Goal: Find specific page/section: Find specific page/section

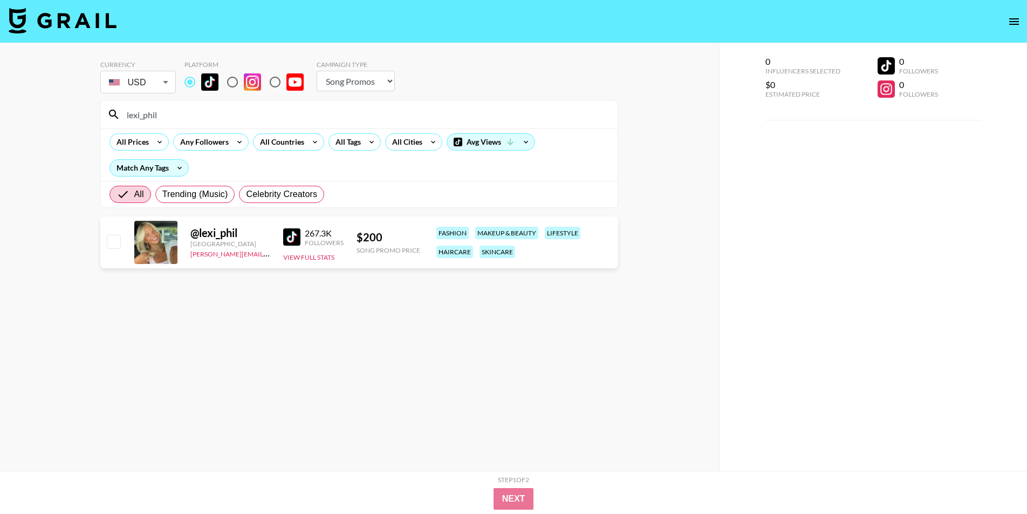
select select "Song"
click at [159, 115] on input "lexi_phil" at bounding box center [365, 114] width 491 height 17
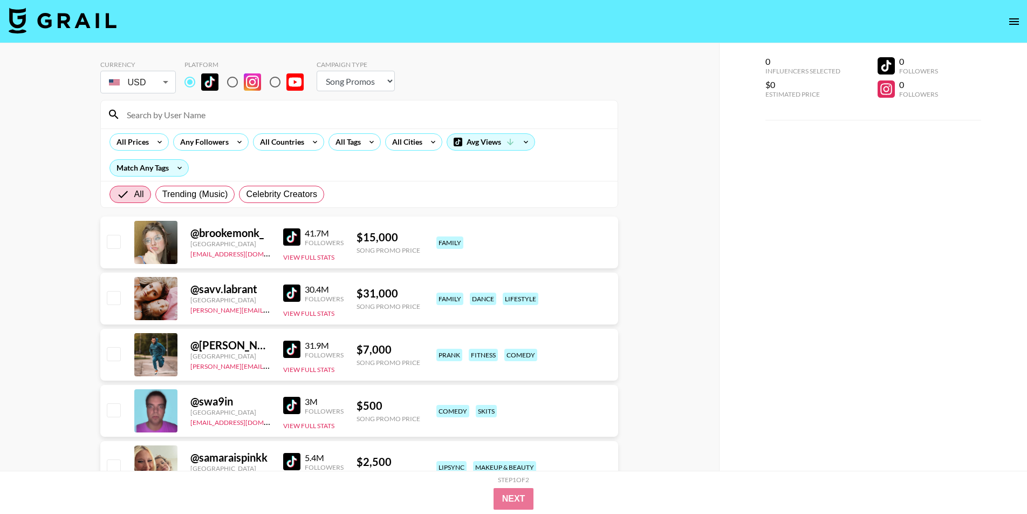
click at [250, 119] on input at bounding box center [365, 114] width 491 height 17
paste input "r1zzy2dr1zzy"
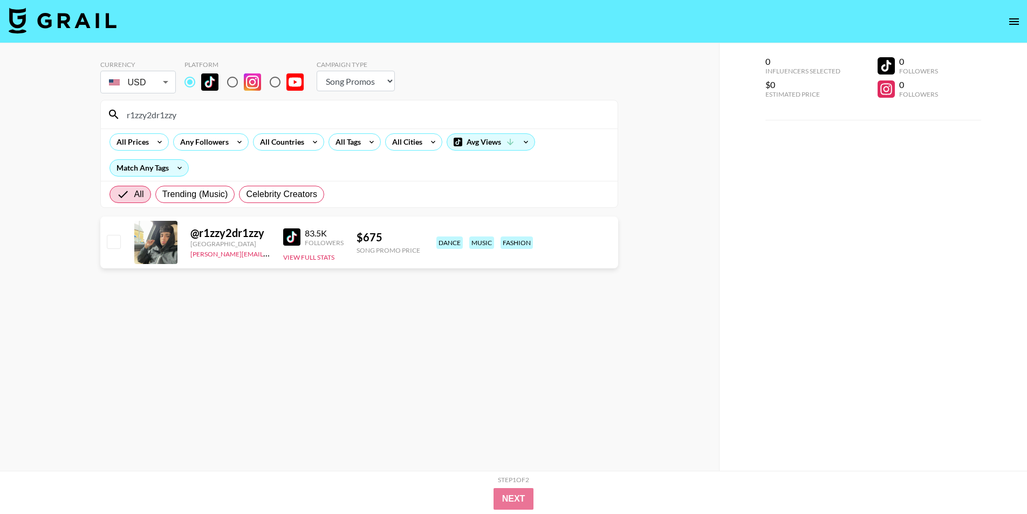
type input "r1zzy2dr1zzy"
click at [226, 115] on input "r1zzy2dr1zzy" at bounding box center [365, 114] width 491 height 17
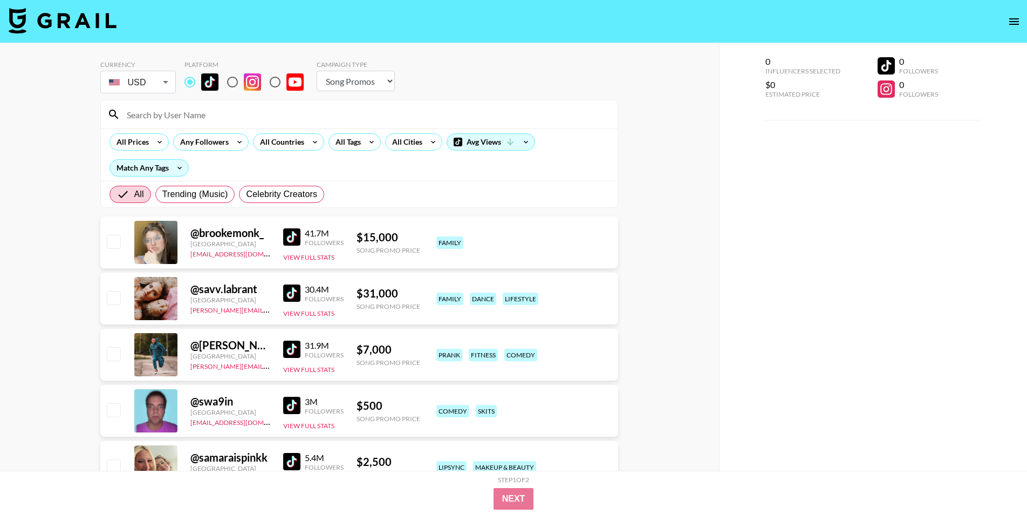
paste input "flo.jngg"
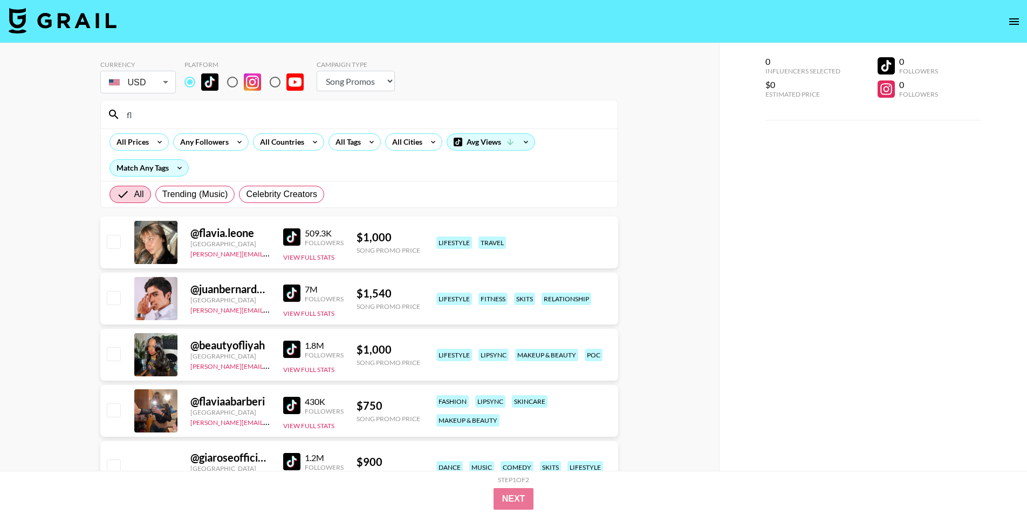
type input "f"
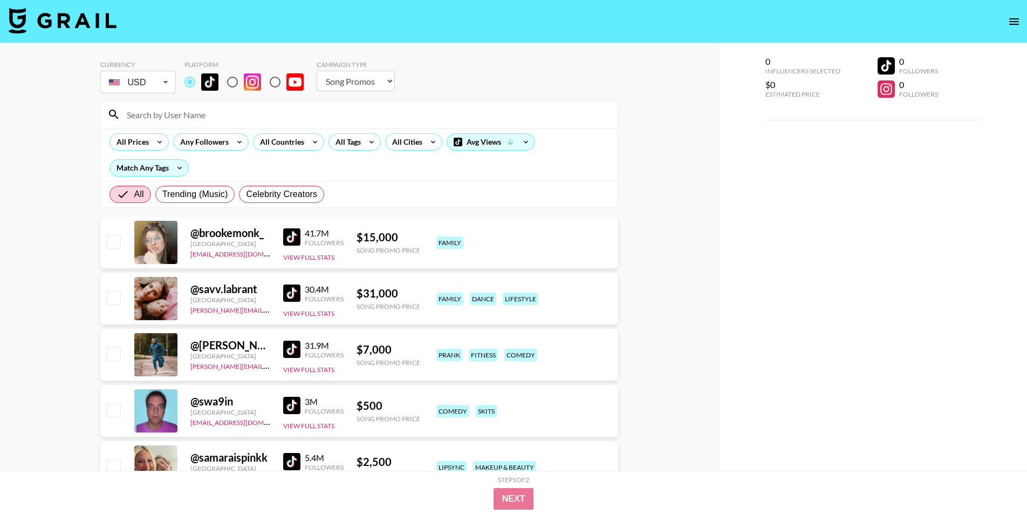
paste input "r1zzy2dr1zzy"
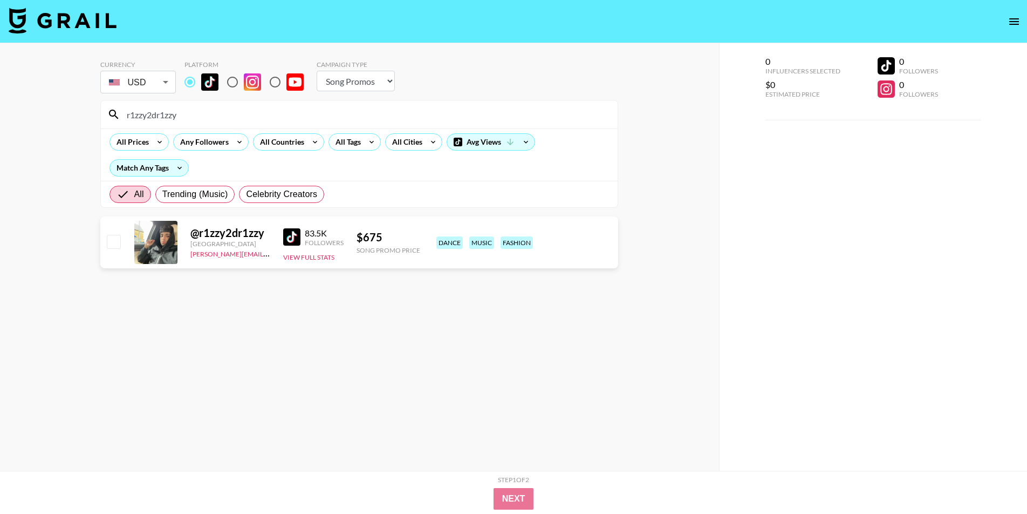
type input "r1zzy2dr1zzy"
click at [204, 115] on input "r1zzy2dr1zzy" at bounding box center [365, 114] width 491 height 17
paste input "tgeyl123"
type input "tgeyl123"
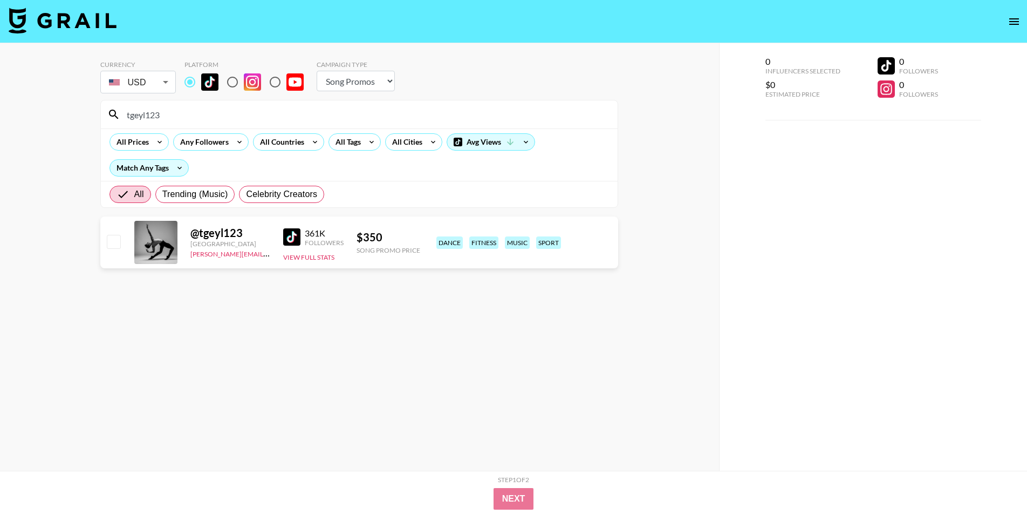
click at [514, 106] on input "tgeyl123" at bounding box center [365, 114] width 491 height 17
paste input "sofimanassyan"
type input "sofimanassyan"
click at [346, 118] on input "sofimanassyan" at bounding box center [365, 114] width 491 height 17
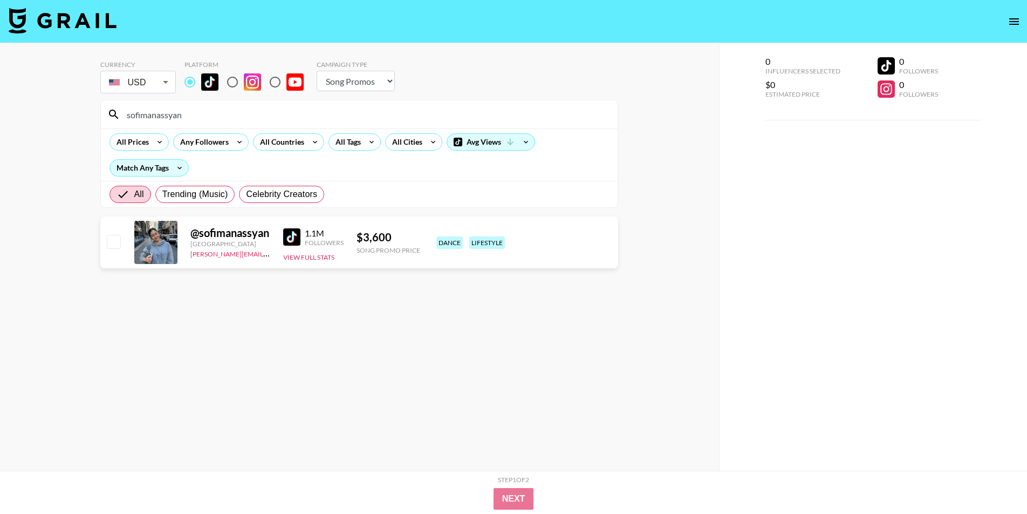
click at [346, 118] on input "sofimanassyan" at bounding box center [365, 114] width 491 height 17
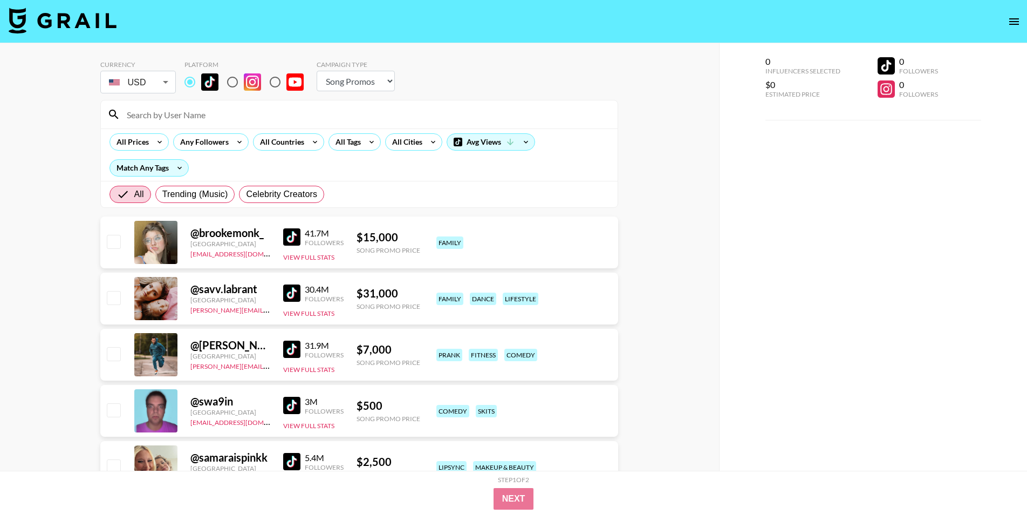
paste input "notellieyong"
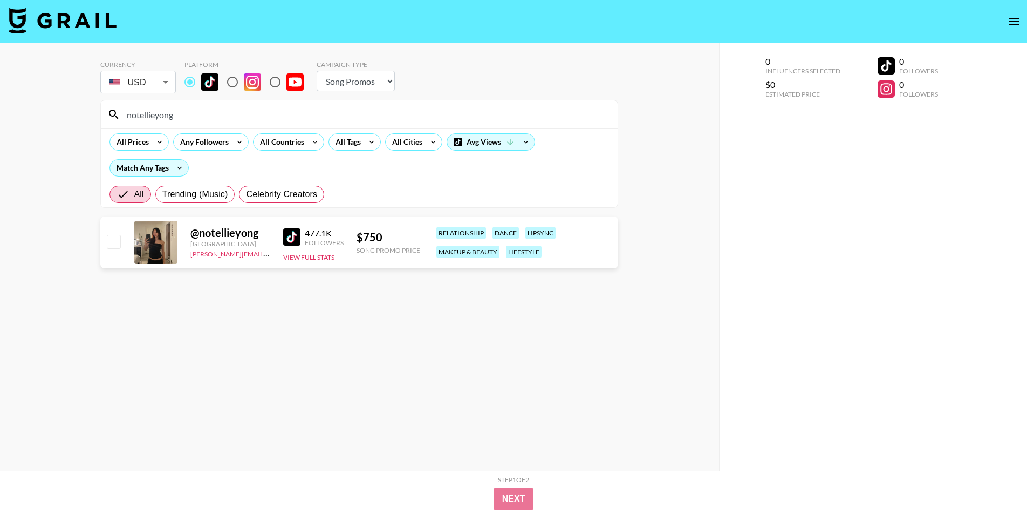
click at [144, 115] on input "notellieyong" at bounding box center [365, 114] width 491 height 17
type input "jacobwor"
click at [235, 109] on input "jacobwor" at bounding box center [365, 114] width 491 height 17
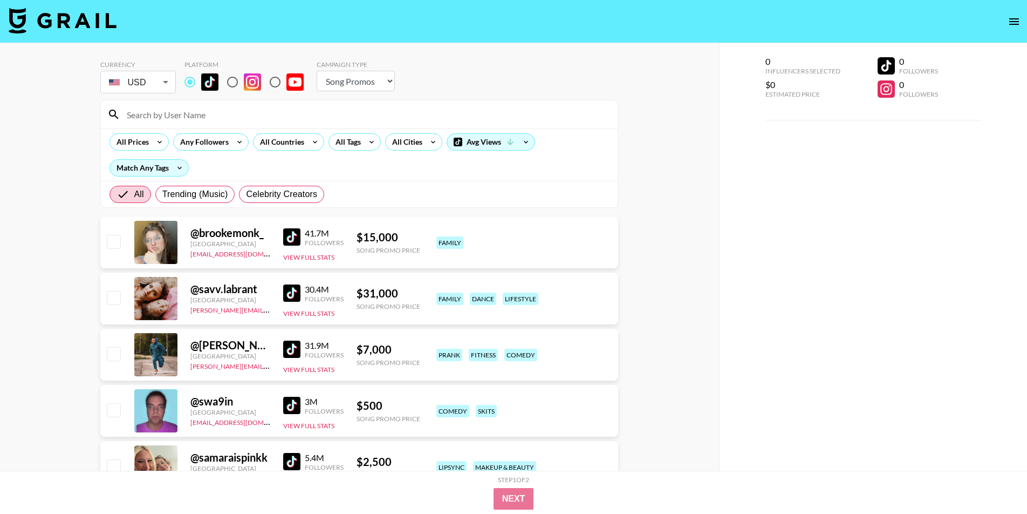
paste input "[PERSON_NAME].zz"
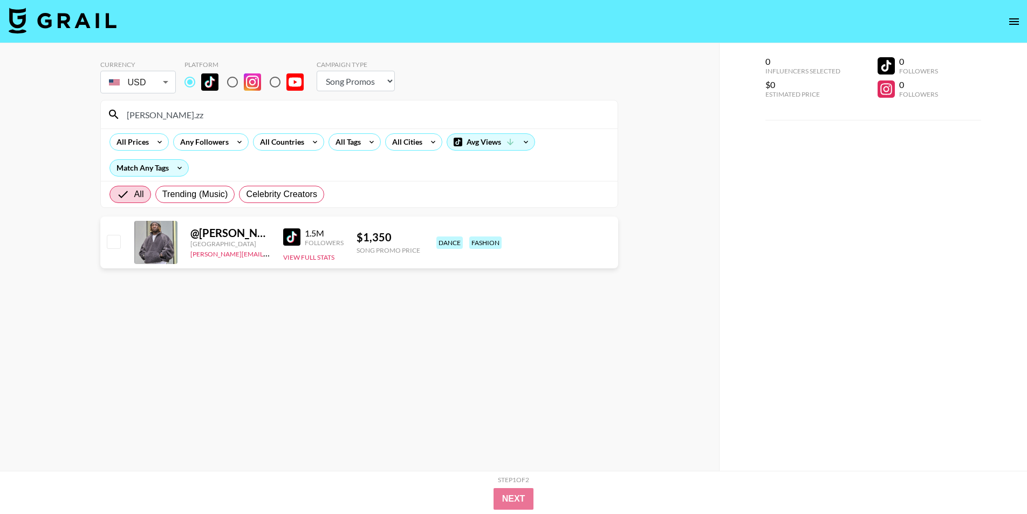
click at [306, 114] on input "[PERSON_NAME].zz" at bounding box center [365, 114] width 491 height 17
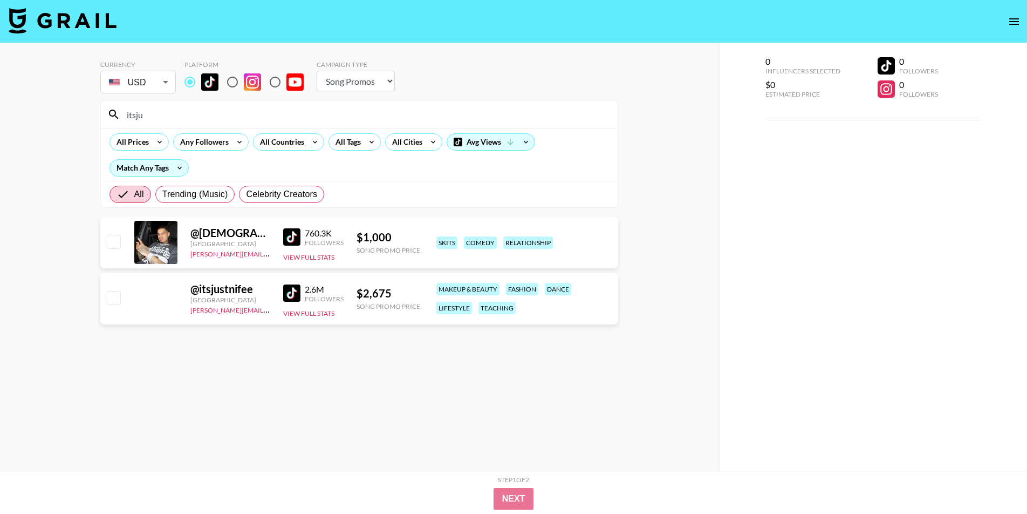
type input "itsju"
click at [417, 111] on input "itsju" at bounding box center [365, 114] width 491 height 17
paste input "jacobworth01"
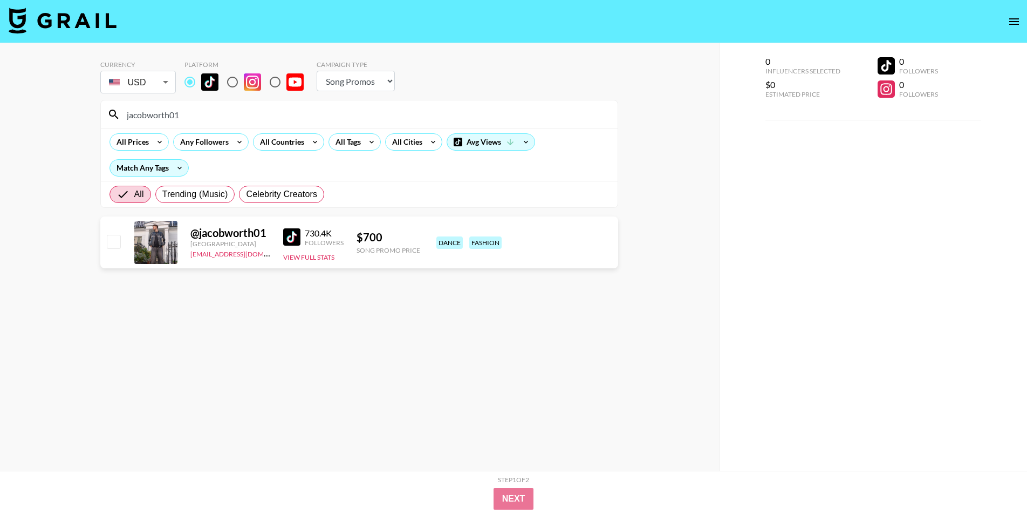
type input "jacobworth01"
